Goal: Find specific page/section

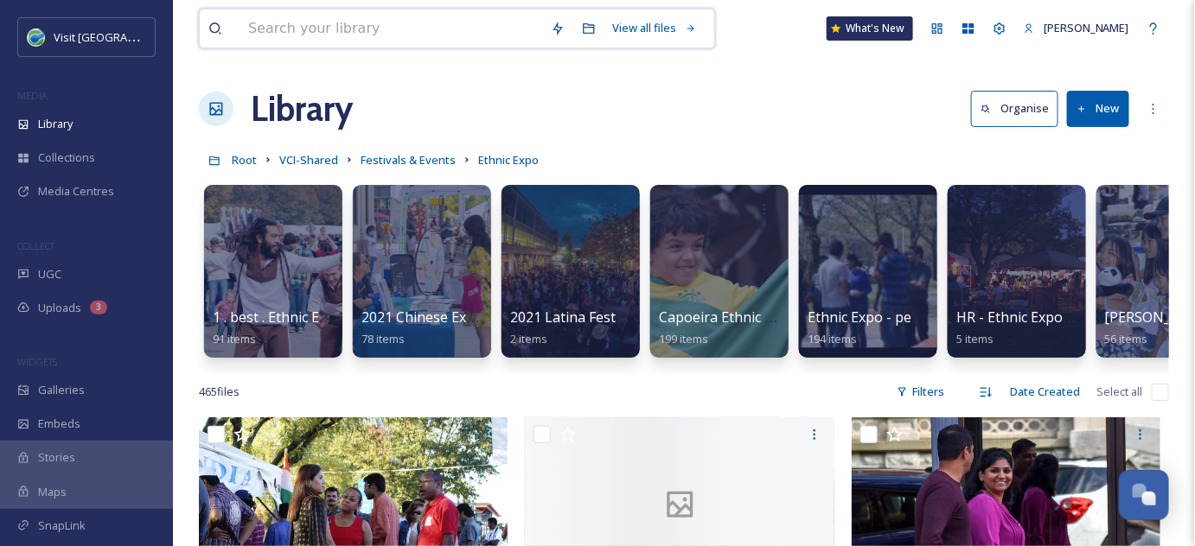
click at [354, 27] on input at bounding box center [390, 29] width 303 height 38
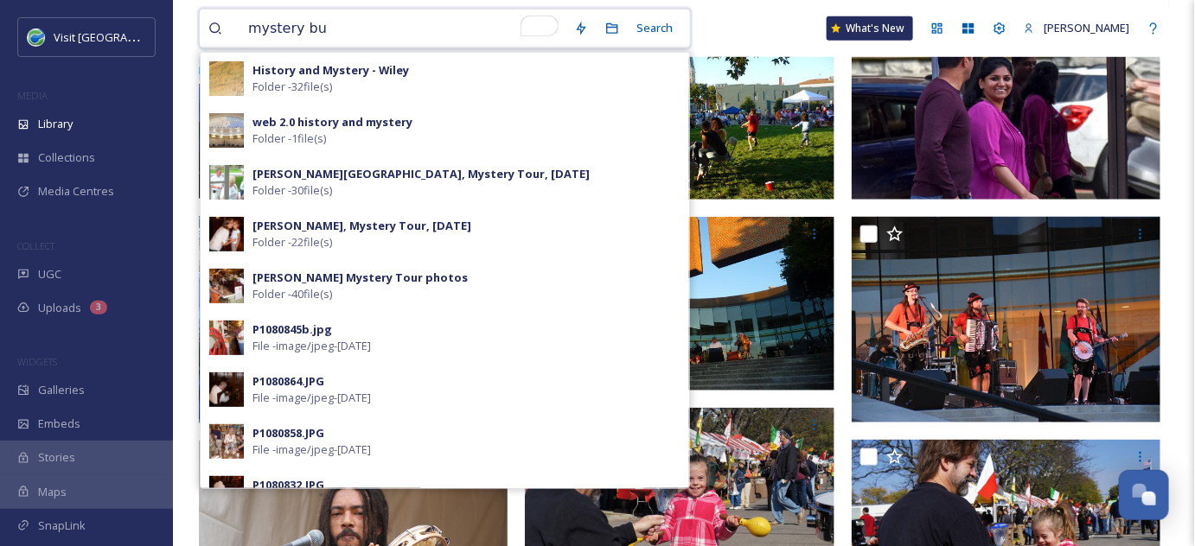
type input "mystery bus"
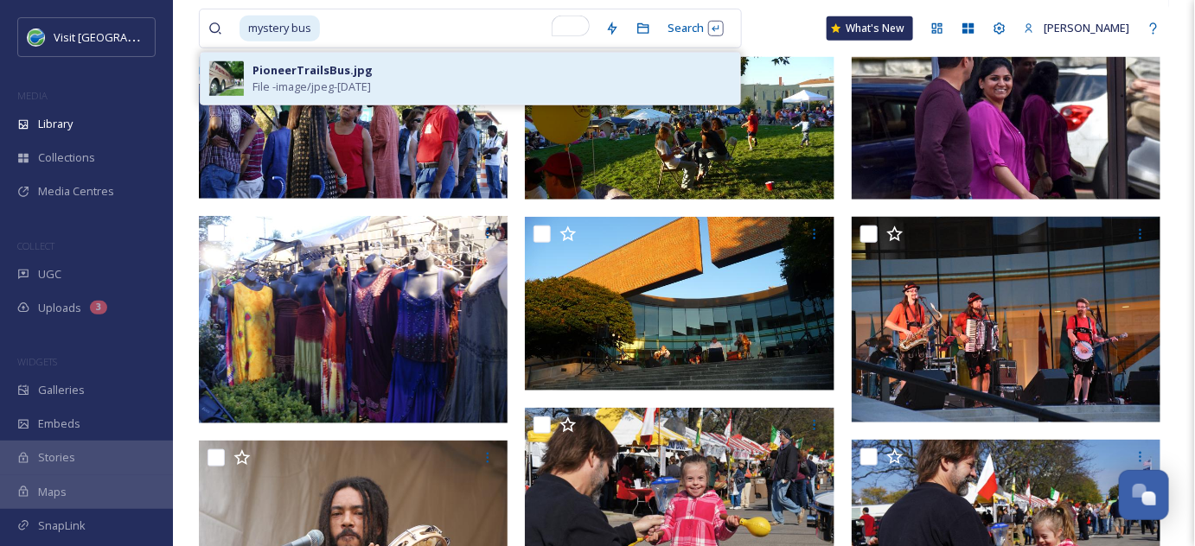
click at [311, 75] on div "PioneerTrailsBus.jpg" at bounding box center [312, 70] width 120 height 16
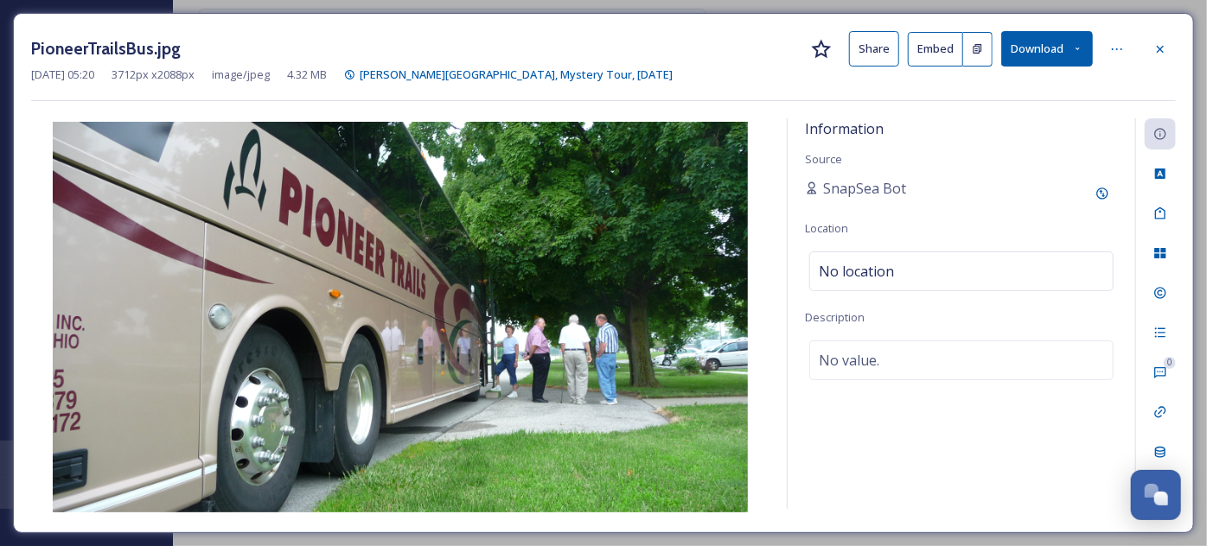
click at [0, 108] on div "PioneerTrailsBus.jpg Share Embed Download [DATE] 05:20 3712 px x 2088 px image/…" at bounding box center [603, 273] width 1207 height 546
click at [1165, 48] on icon at bounding box center [1160, 49] width 14 height 14
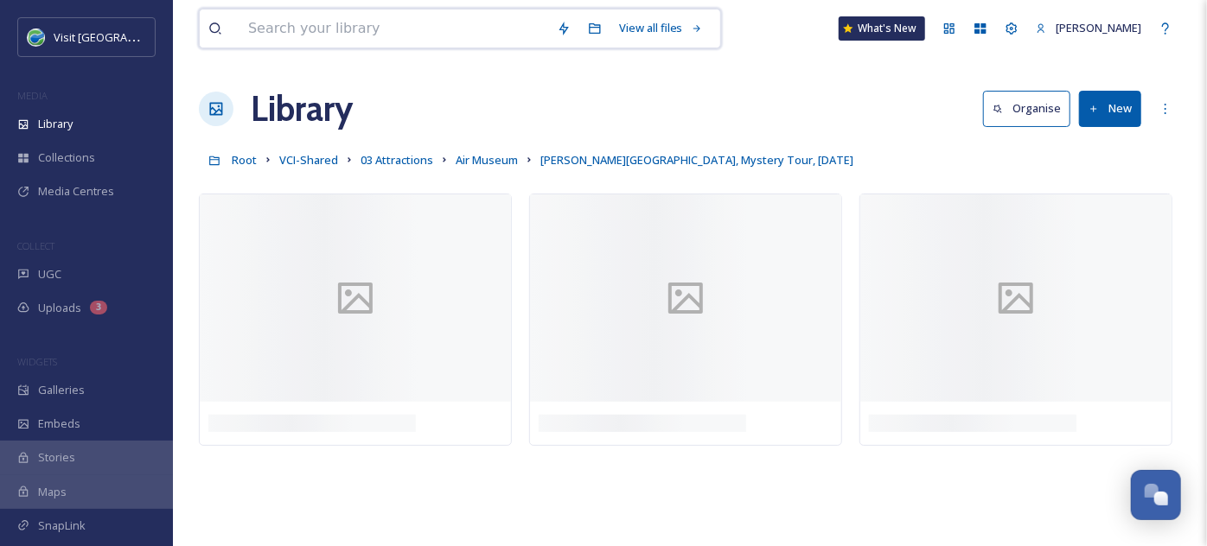
click at [375, 23] on input at bounding box center [393, 29] width 309 height 38
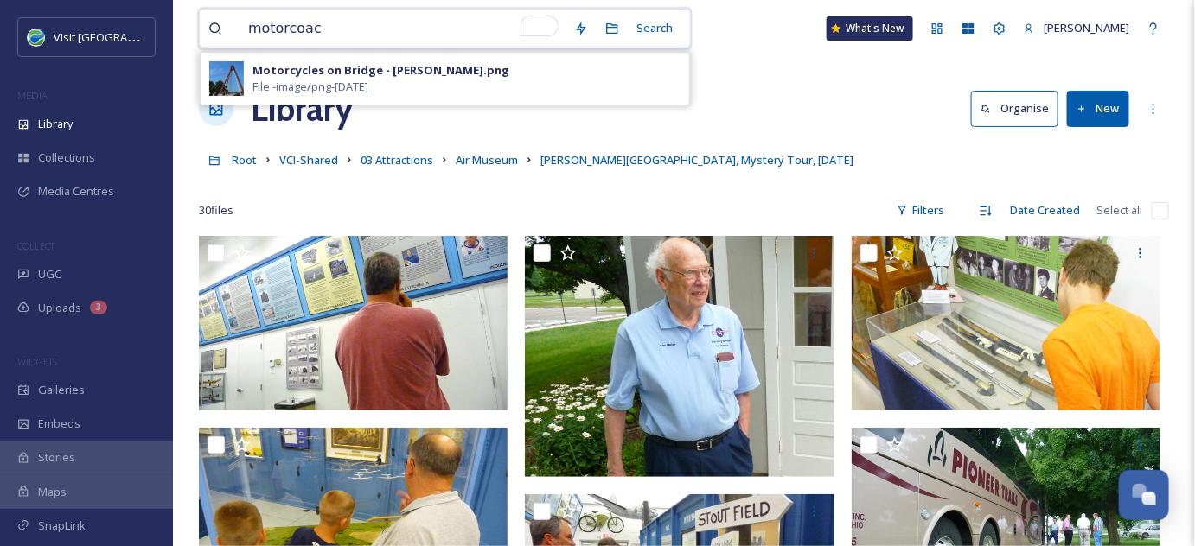
type input "motorcoach"
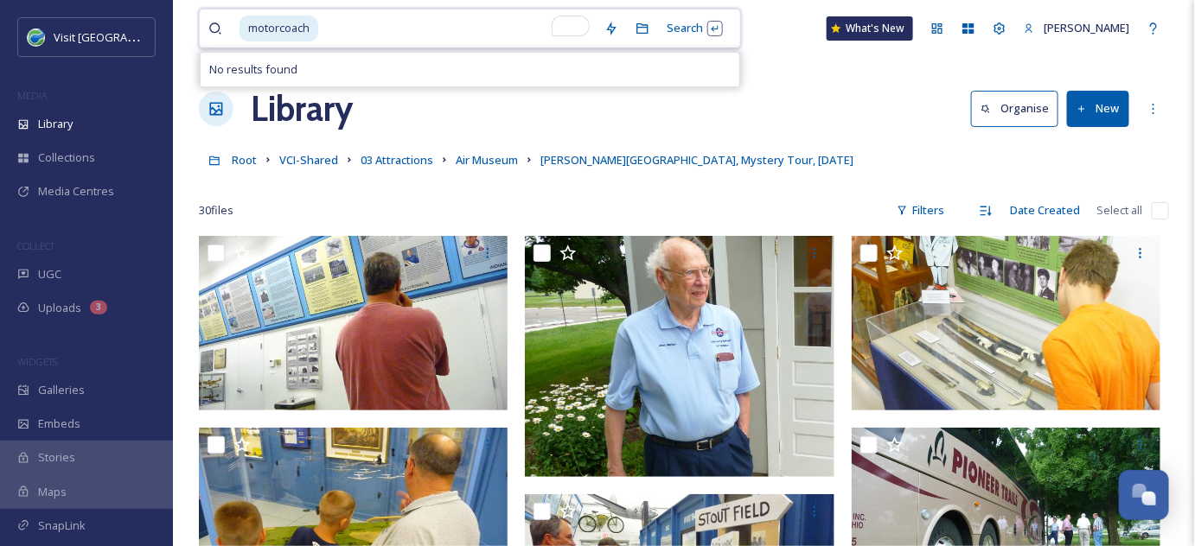
click at [339, 17] on input "To enrich screen reader interactions, please activate Accessibility in Grammarl…" at bounding box center [458, 29] width 276 height 38
type input "motor"
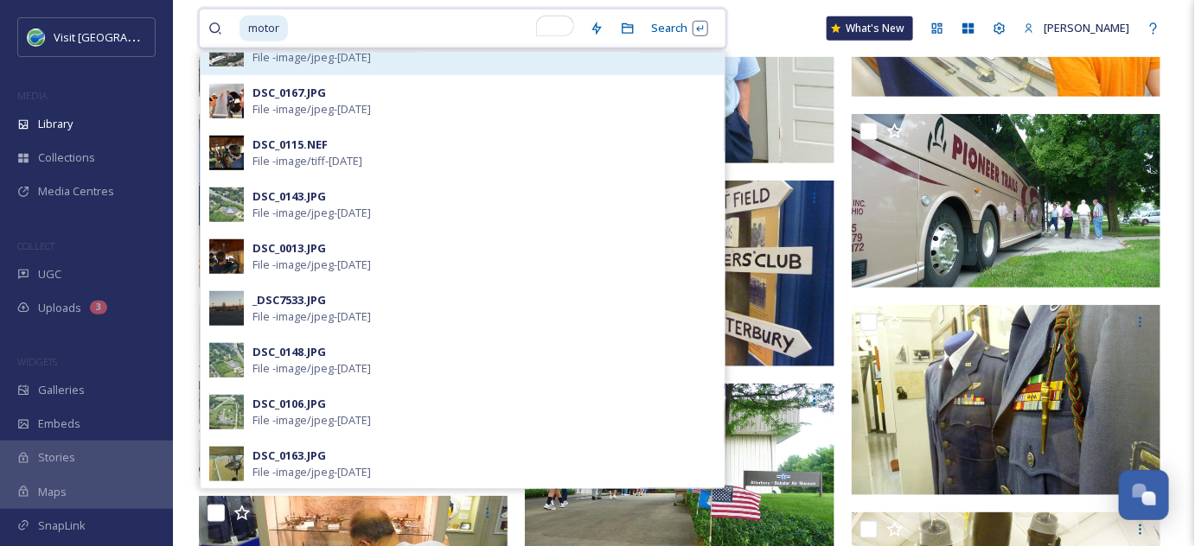
scroll to position [254, 0]
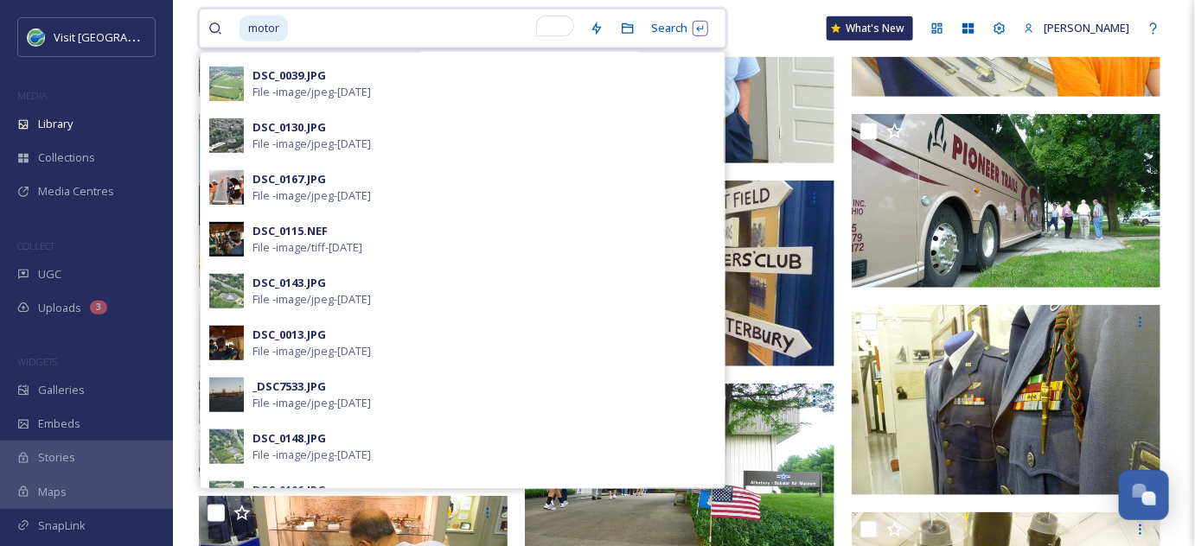
click at [340, 30] on input "To enrich screen reader interactions, please activate Accessibility in Grammarl…" at bounding box center [435, 29] width 291 height 38
drag, startPoint x: 308, startPoint y: 29, endPoint x: 208, endPoint y: 31, distance: 99.4
click at [208, 31] on div "motor" at bounding box center [394, 29] width 373 height 38
click at [297, 29] on input "To enrich screen reader interactions, please activate Accessibility in Grammarl…" at bounding box center [435, 29] width 291 height 38
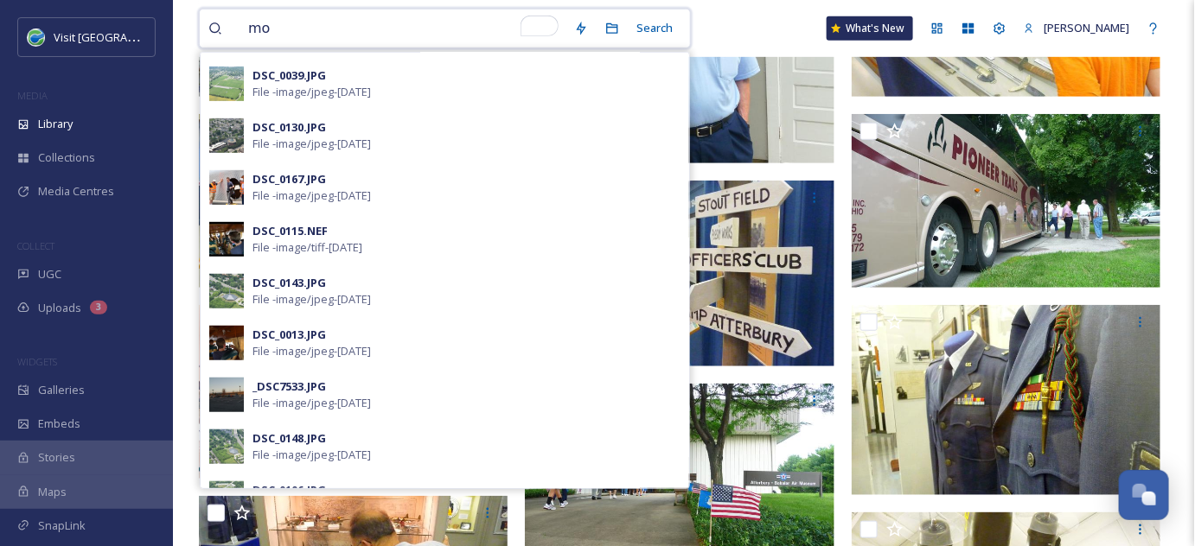
type input "m"
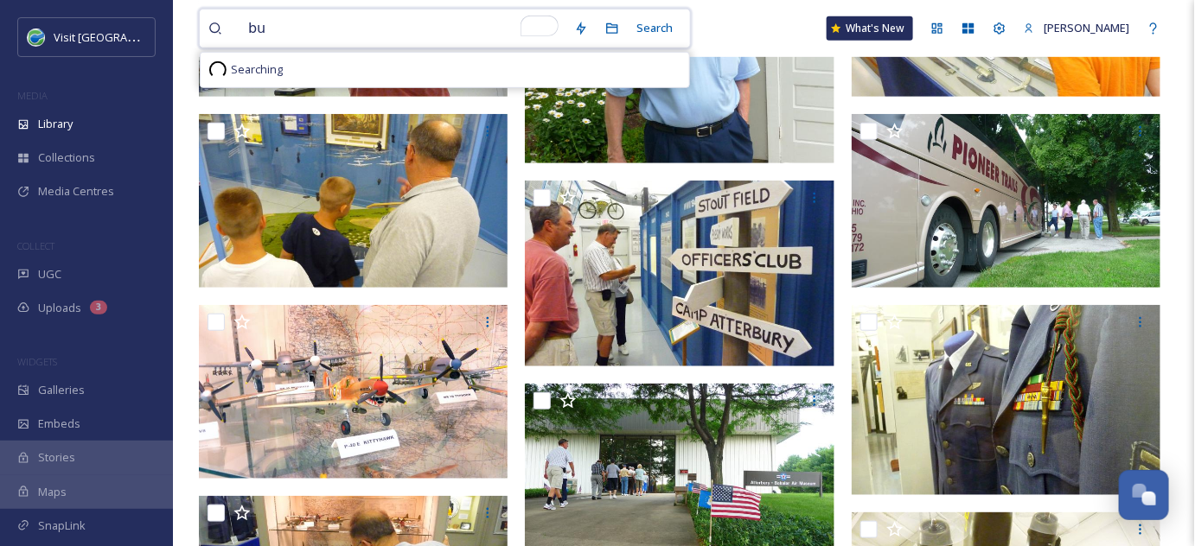
type input "bus"
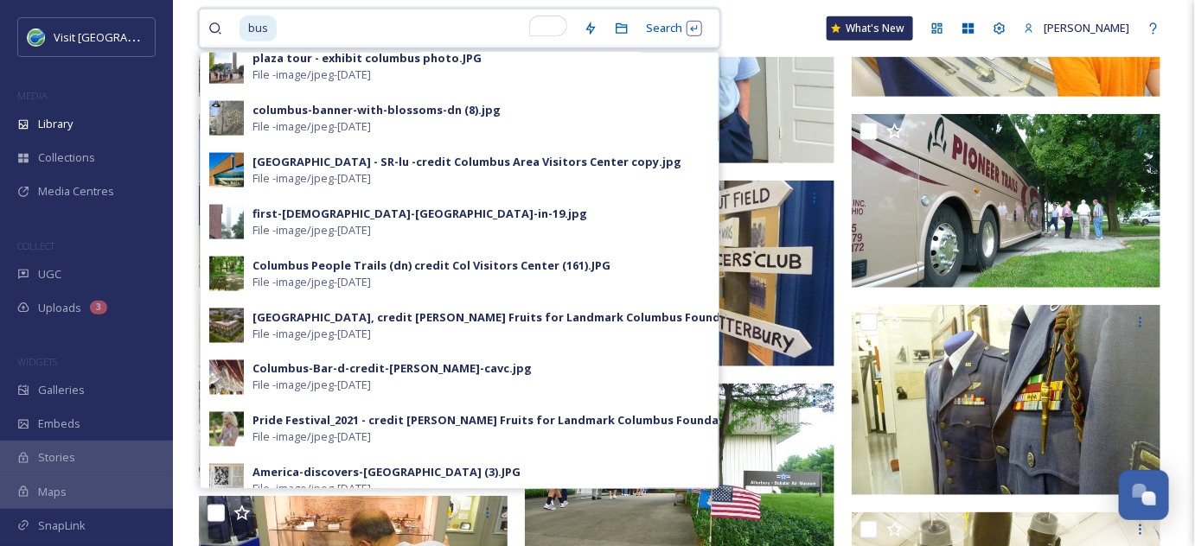
scroll to position [1021, 0]
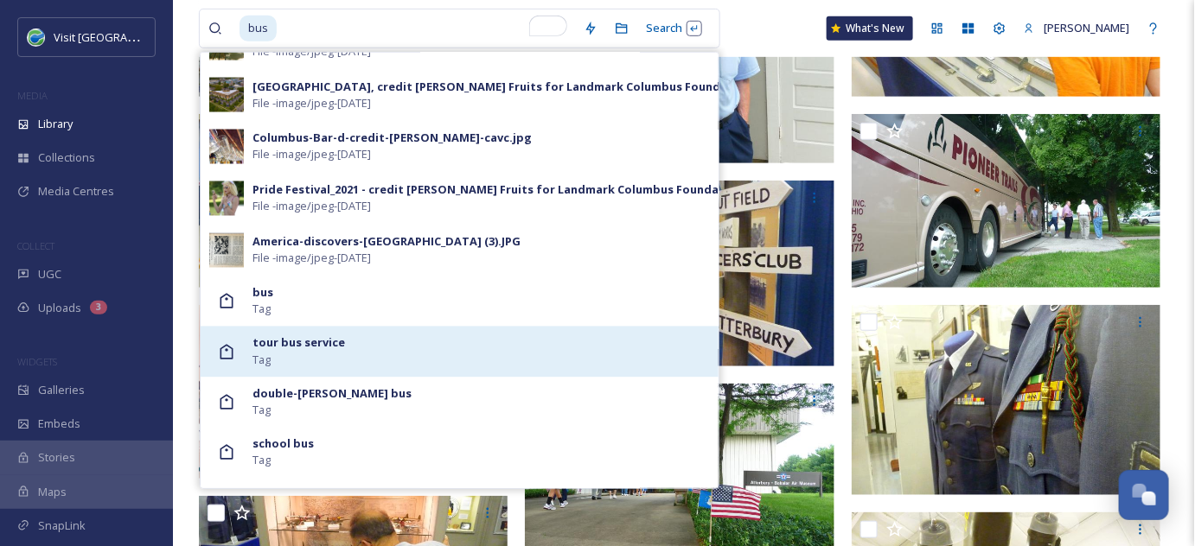
click at [490, 361] on div "tour bus service Tag" at bounding box center [480, 351] width 457 height 33
